Goal: Task Accomplishment & Management: Manage account settings

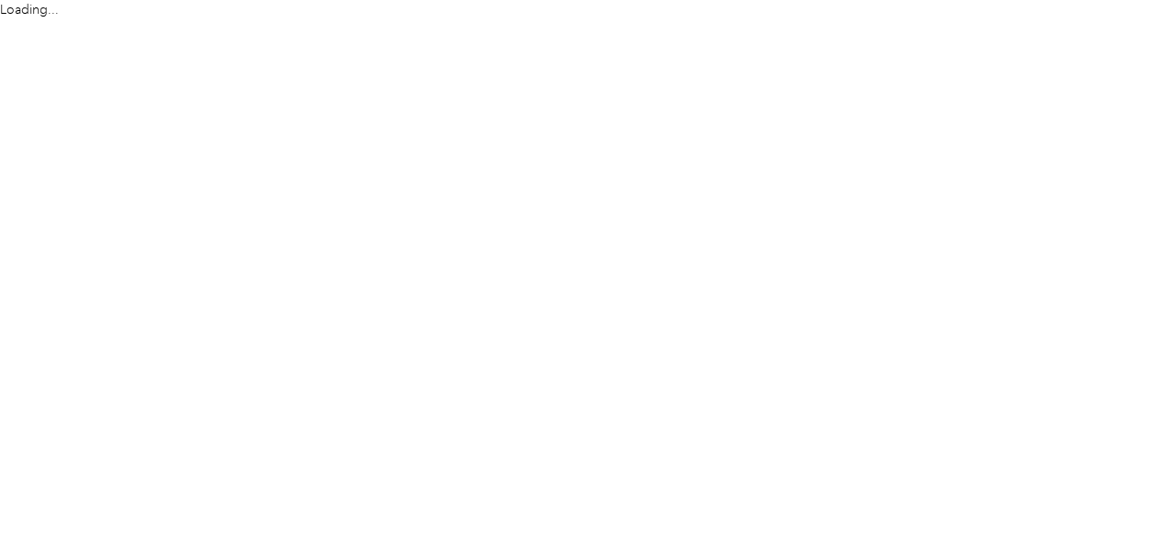
click at [383, 129] on html "Loading..." at bounding box center [576, 273] width 1152 height 546
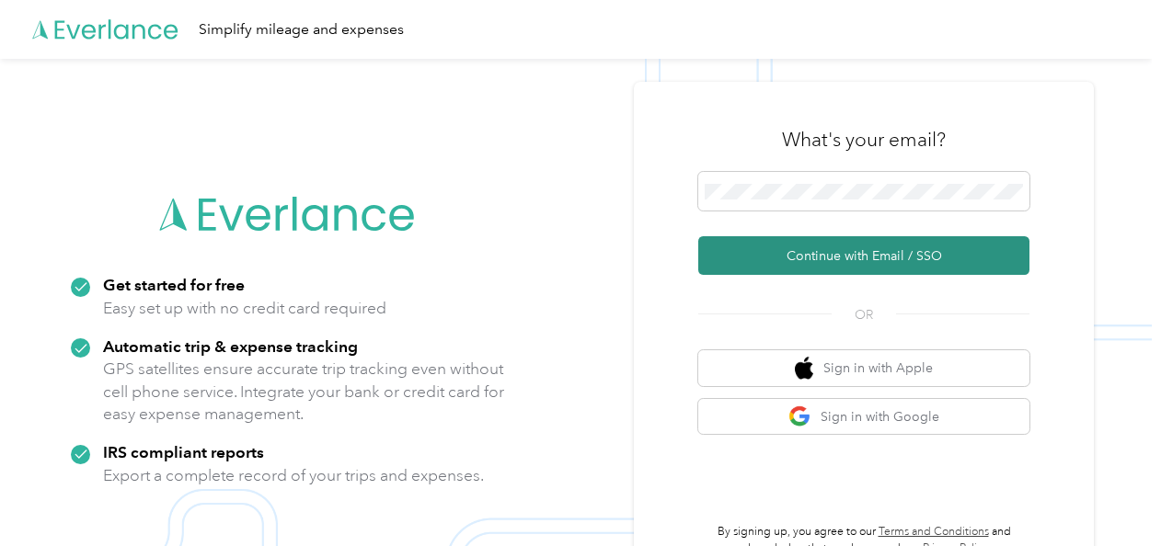
click at [892, 258] on button "Continue with Email / SSO" at bounding box center [863, 255] width 331 height 39
click at [829, 261] on button "Continue with Email / SSO" at bounding box center [863, 255] width 331 height 39
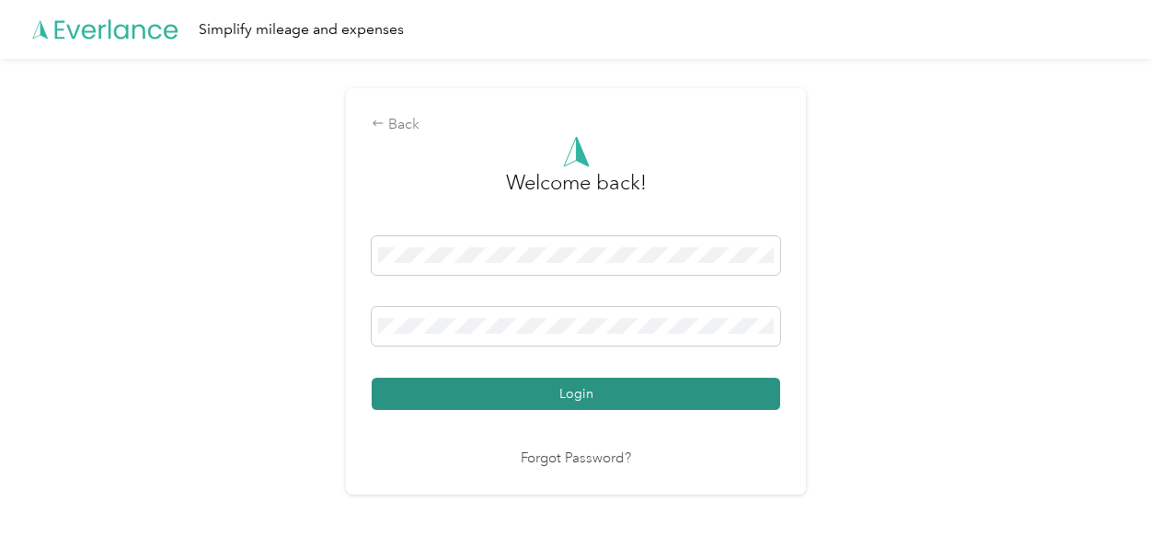
click at [603, 386] on button "Login" at bounding box center [576, 394] width 408 height 32
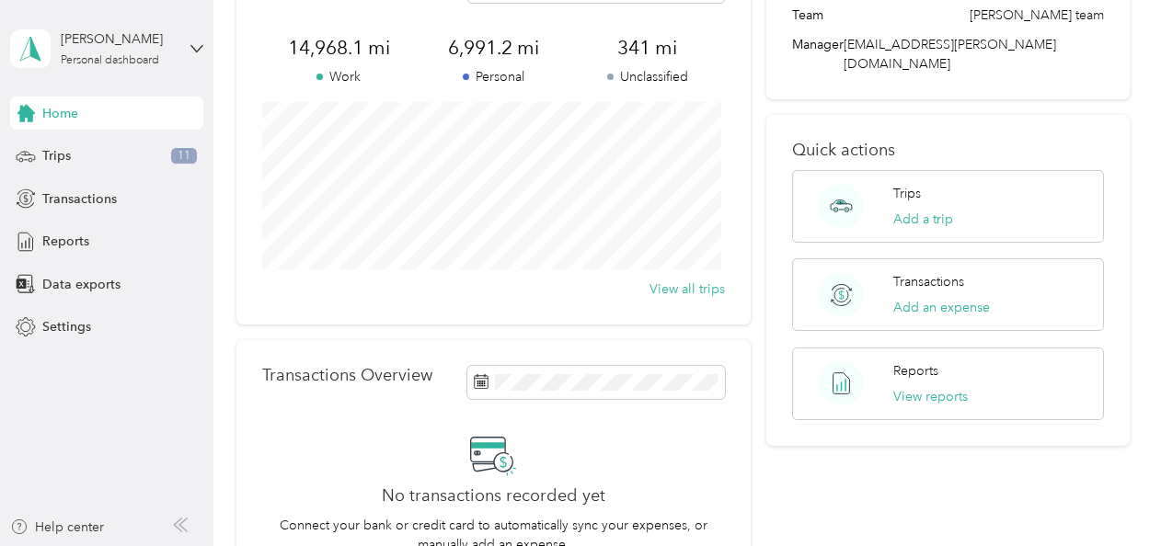
scroll to position [144, 0]
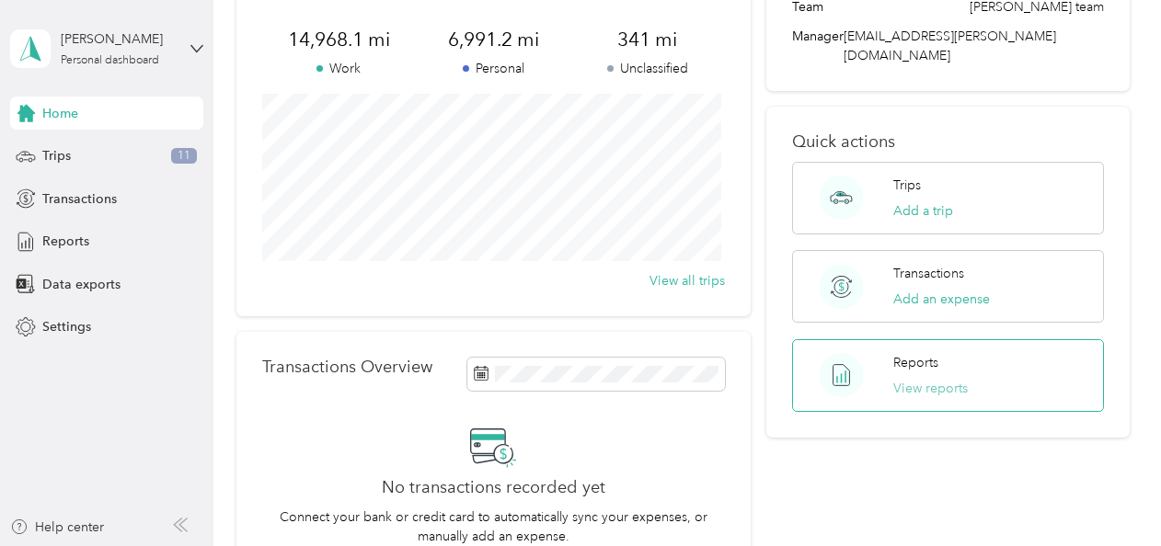
click at [936, 379] on button "View reports" at bounding box center [930, 388] width 75 height 19
